Goal: Task Accomplishment & Management: Contribute content

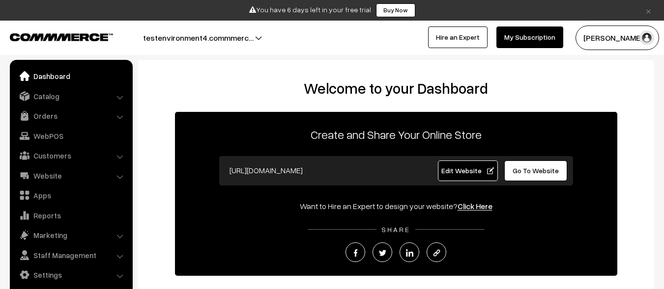
click at [70, 96] on link "Catalog" at bounding box center [70, 96] width 117 height 18
click at [0, 0] on link "Products" at bounding box center [0, 0] width 0 height 0
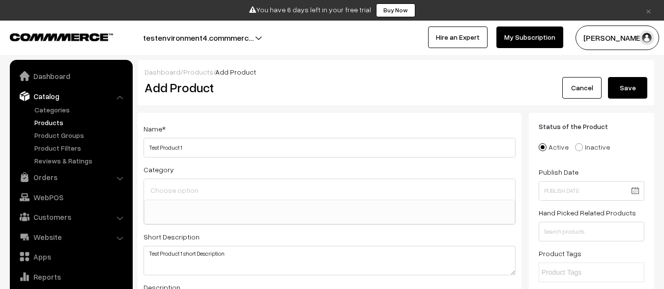
select select
type textarea "Test Product 1 short Description"
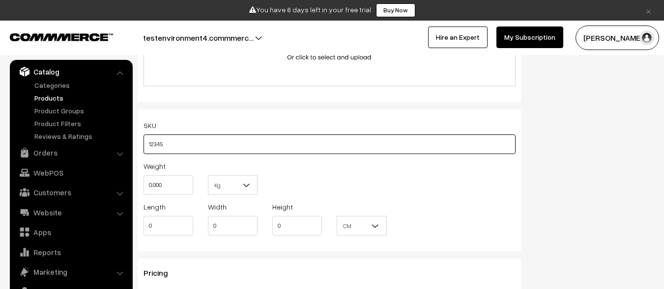
type input "12345"
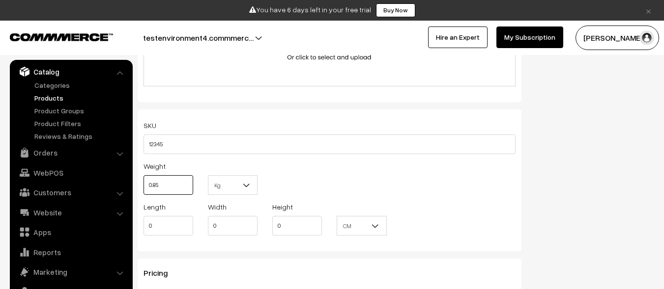
type input "0.85"
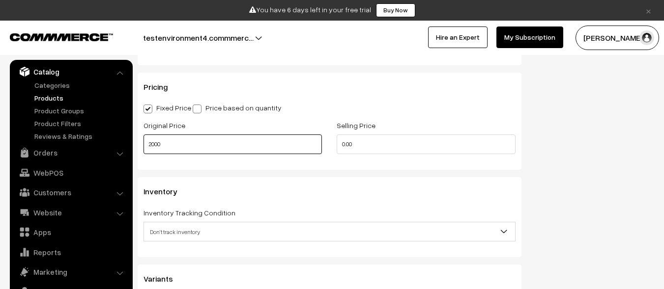
type input "2000"
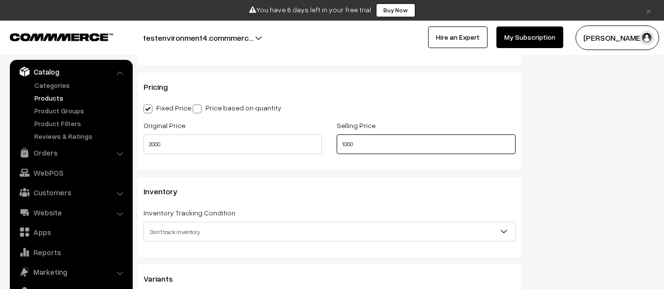
scroll to position [0, 0]
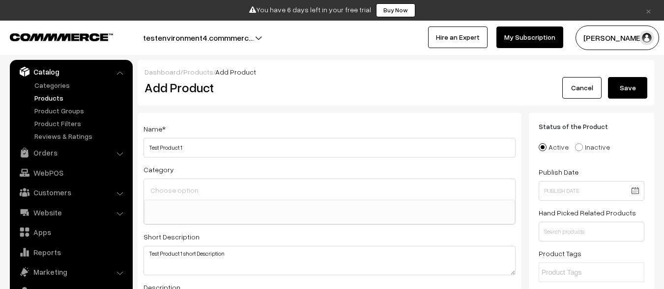
type input "1000"
click at [627, 88] on button "Save" at bounding box center [627, 88] width 39 height 22
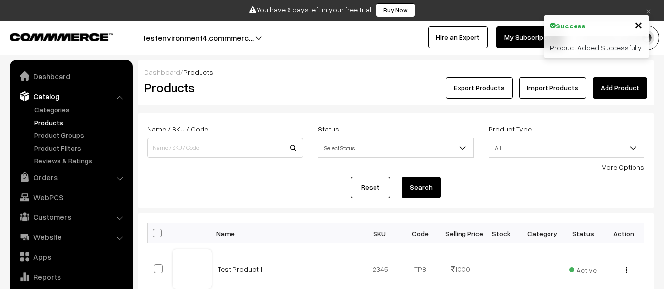
scroll to position [25, 0]
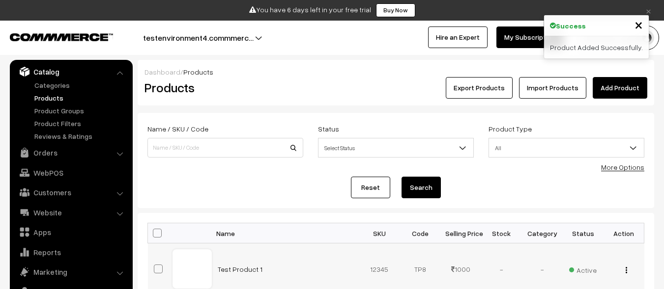
click at [626, 270] on img "button" at bounding box center [625, 270] width 1 height 6
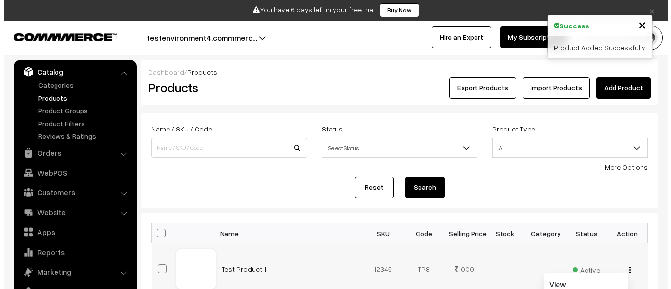
scroll to position [49, 0]
